Goal: Find specific page/section: Find specific page/section

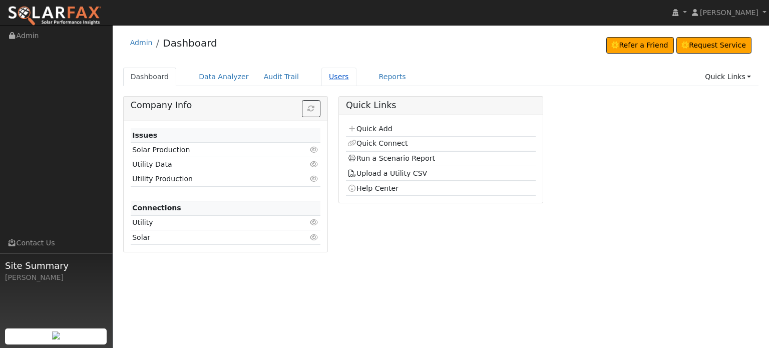
click at [328, 78] on link "Users" at bounding box center [338, 77] width 35 height 19
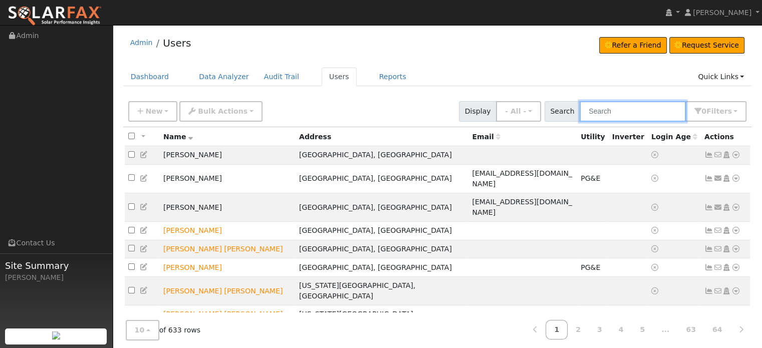
click at [622, 109] on input "text" at bounding box center [632, 111] width 106 height 21
paste input "[PERSON_NAME]"
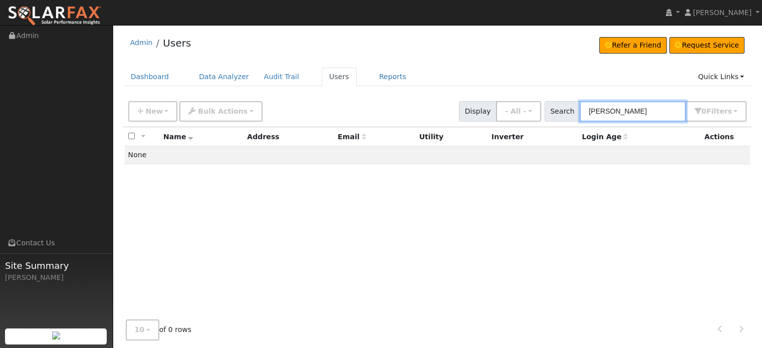
drag, startPoint x: 664, startPoint y: 111, endPoint x: 498, endPoint y: 112, distance: 166.2
click at [498, 112] on div "New Add User Quick Add Quick Connect Quick Convert Lead Bulk Actions Send Email…" at bounding box center [437, 110] width 622 height 24
paste input "[PERSON_NAME]"
type input "[PERSON_NAME]"
